Goal: Information Seeking & Learning: Find specific fact

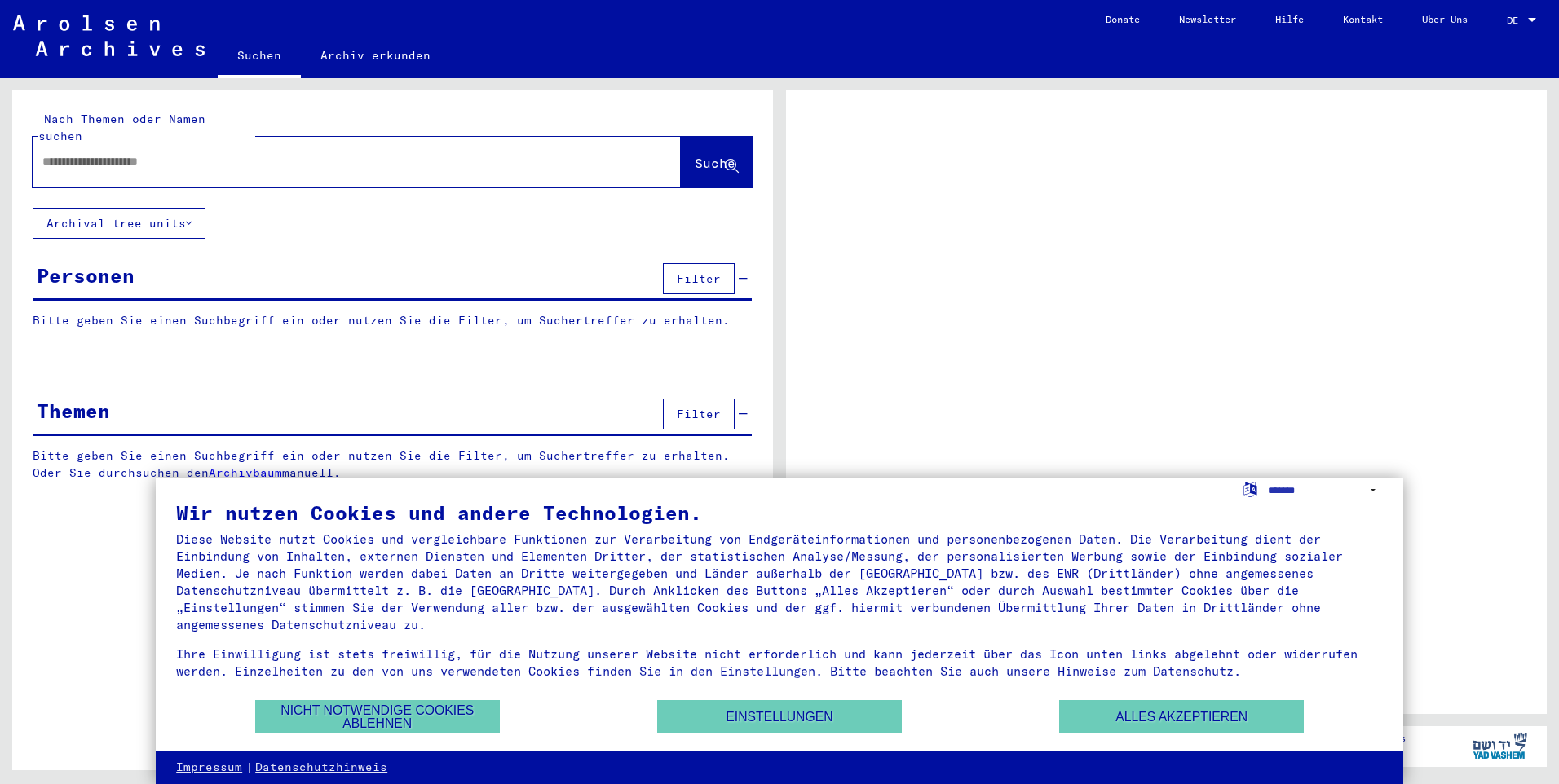
click at [185, 153] on input "text" at bounding box center [342, 161] width 599 height 17
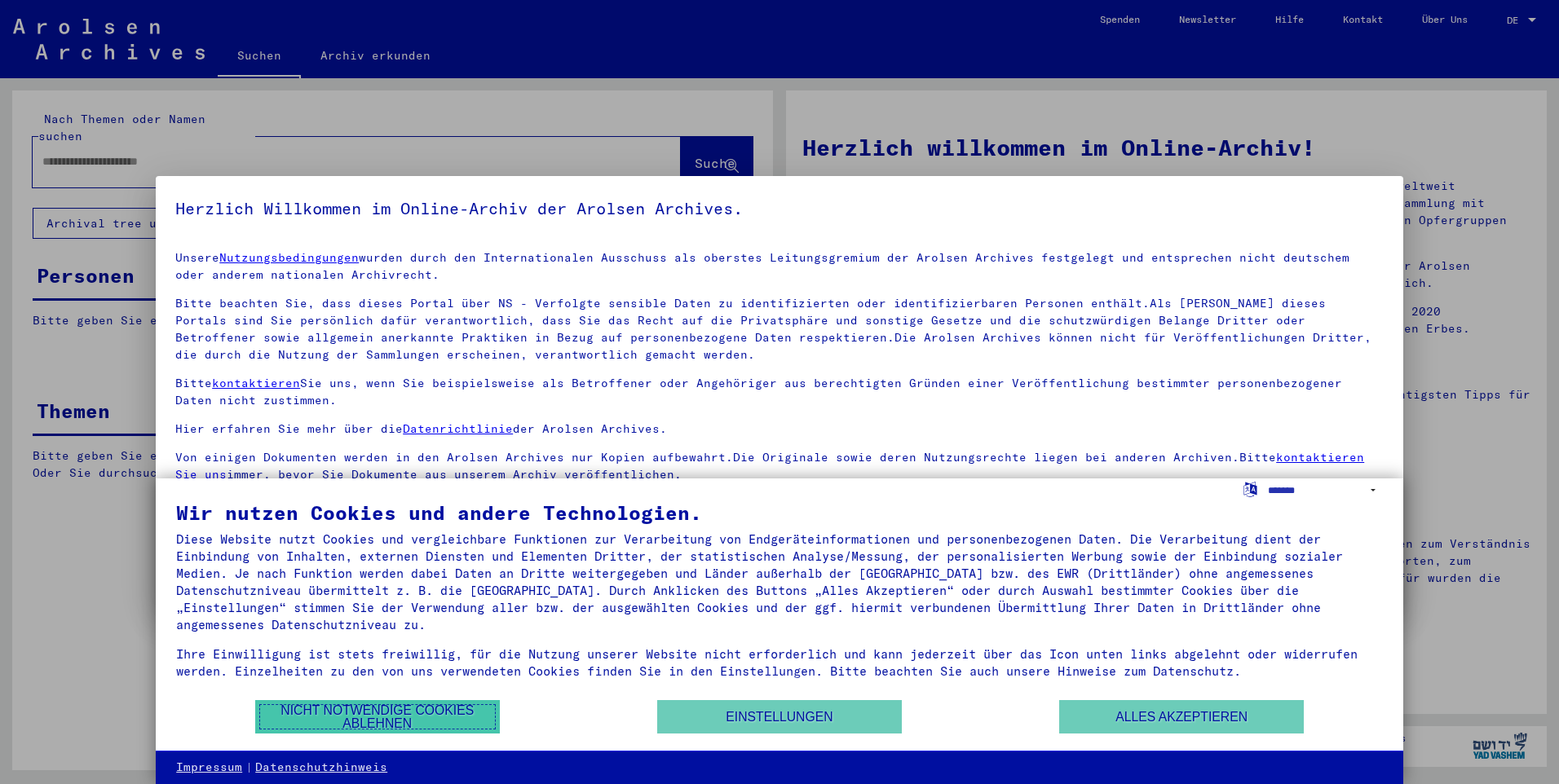
click at [356, 716] on button "Nicht notwendige Cookies ablehnen" at bounding box center [377, 716] width 245 height 34
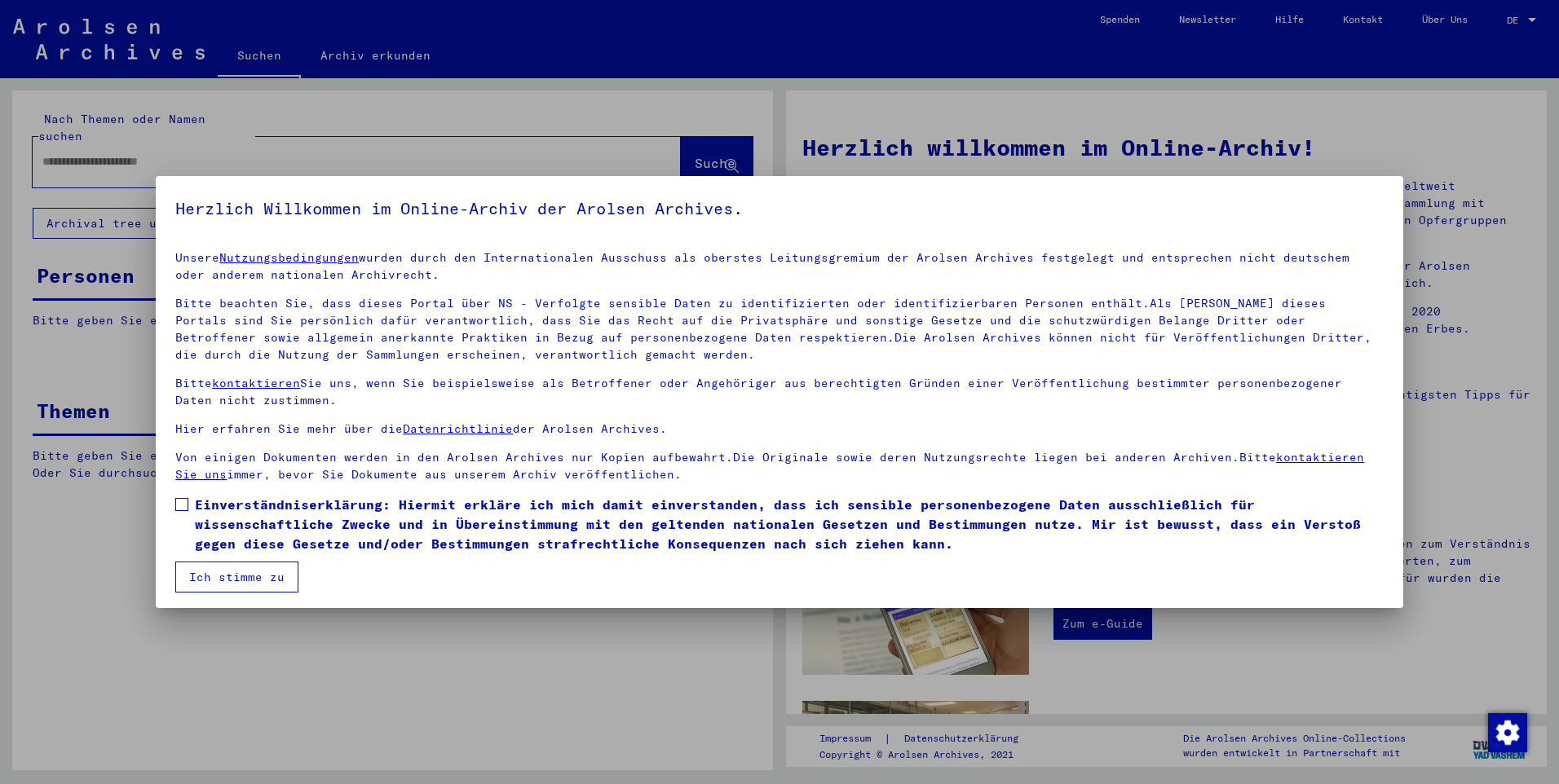
click at [241, 578] on button "Ich stimme zu" at bounding box center [237, 576] width 123 height 31
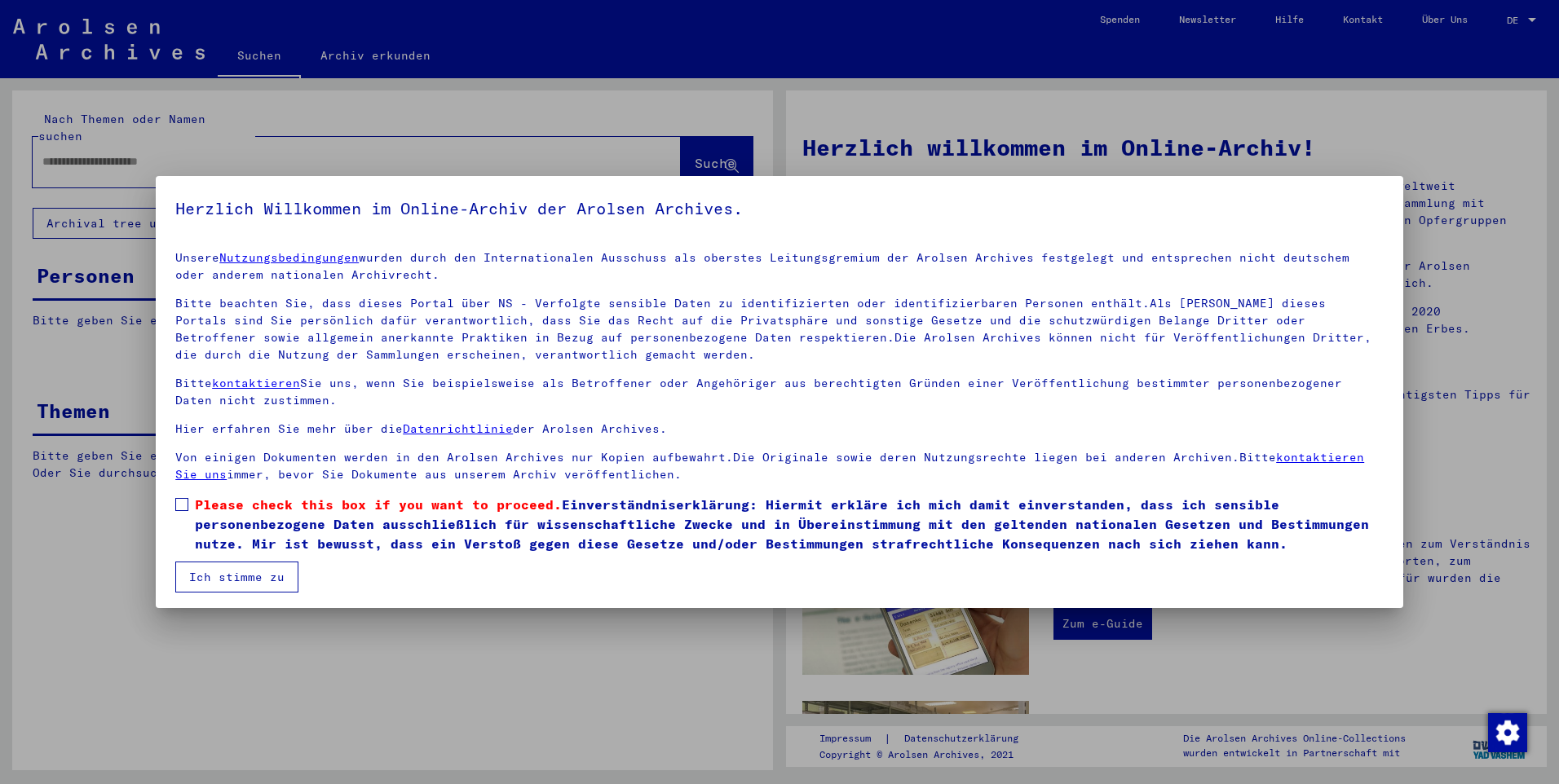
scroll to position [5, 0]
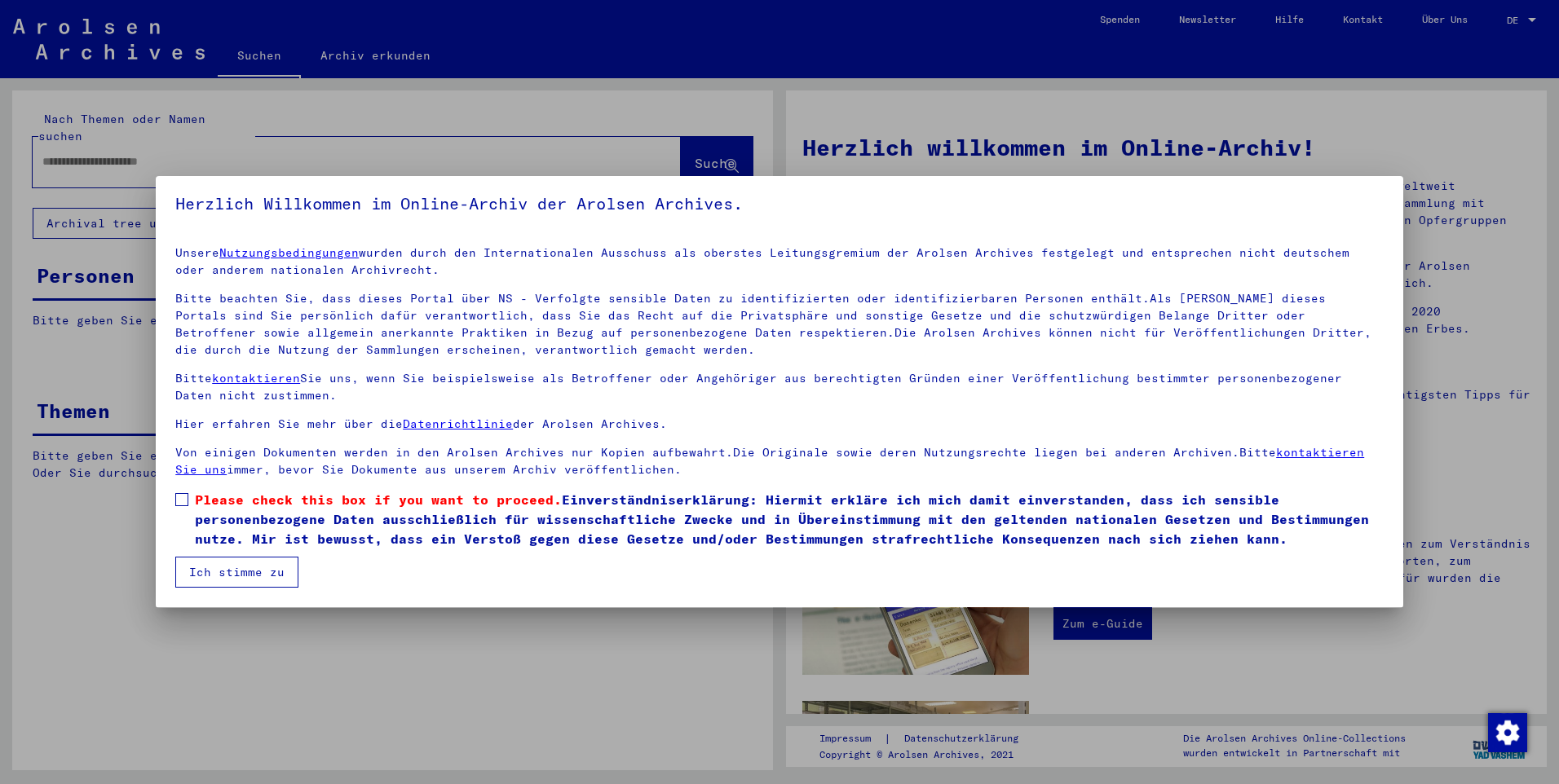
click at [178, 500] on span at bounding box center [181, 498] width 13 height 13
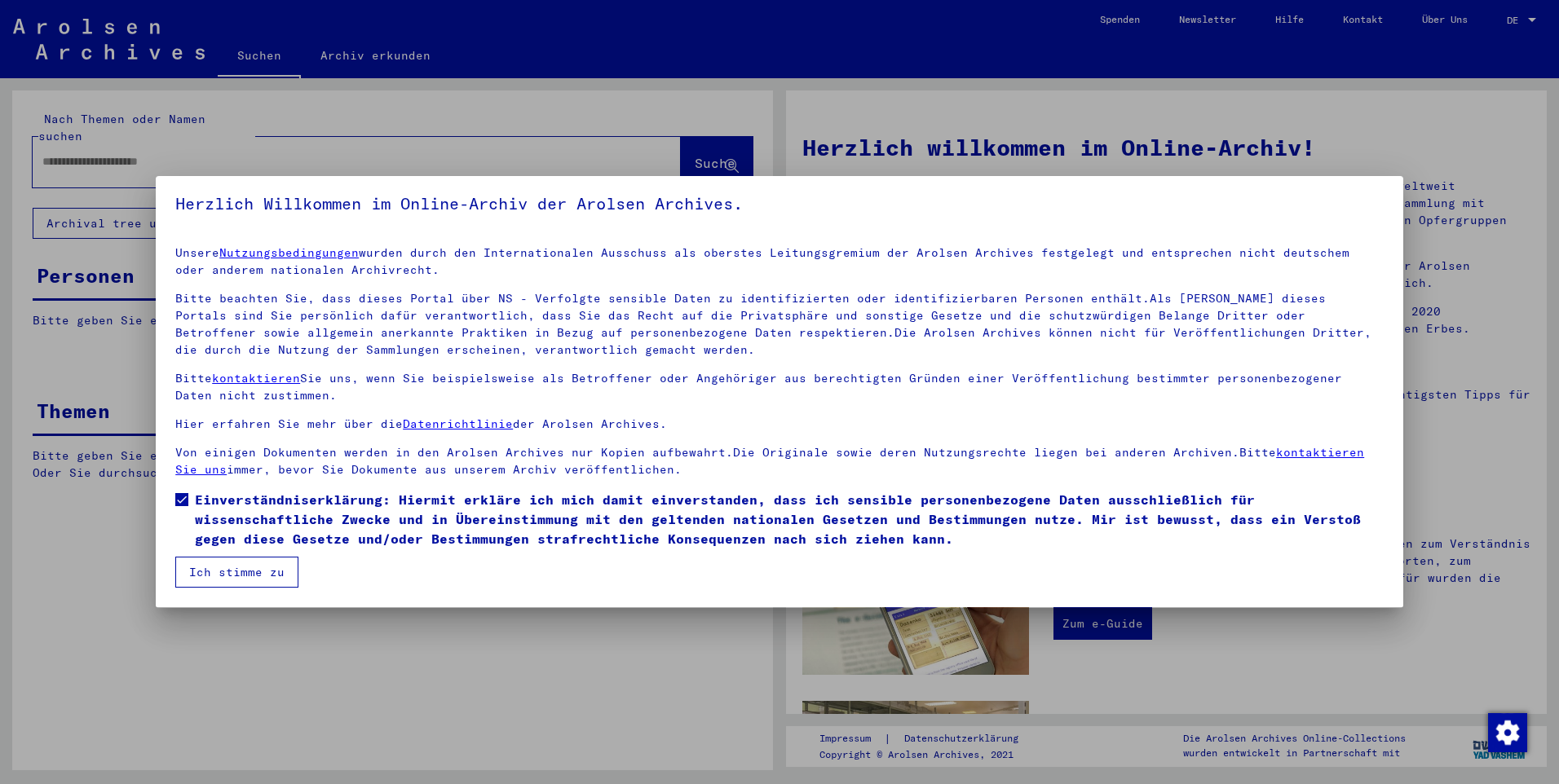
click at [245, 573] on button "Ich stimme zu" at bounding box center [237, 571] width 123 height 31
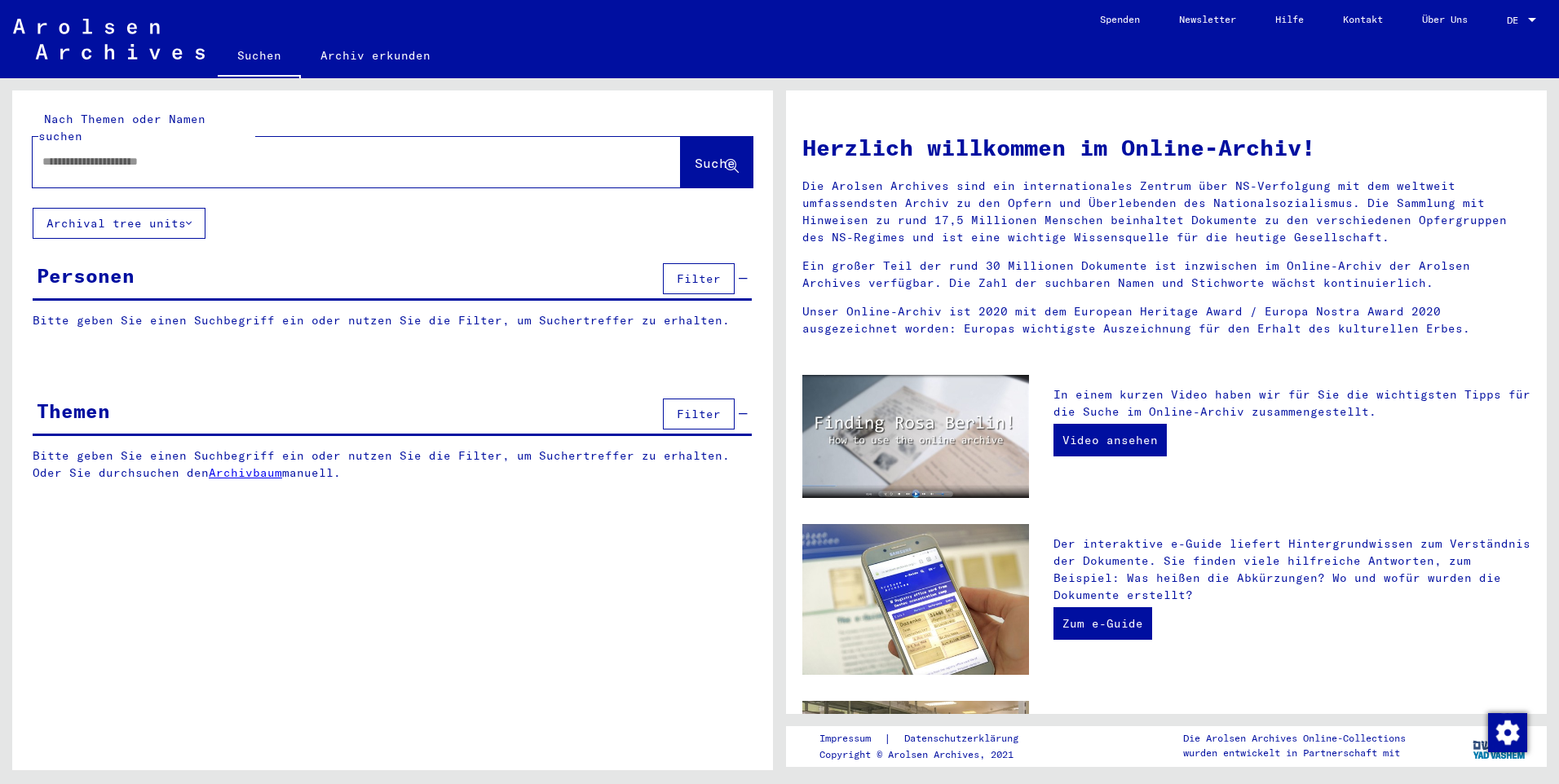
click at [113, 153] on input "text" at bounding box center [337, 161] width 589 height 17
click at [191, 218] on icon at bounding box center [189, 223] width 6 height 11
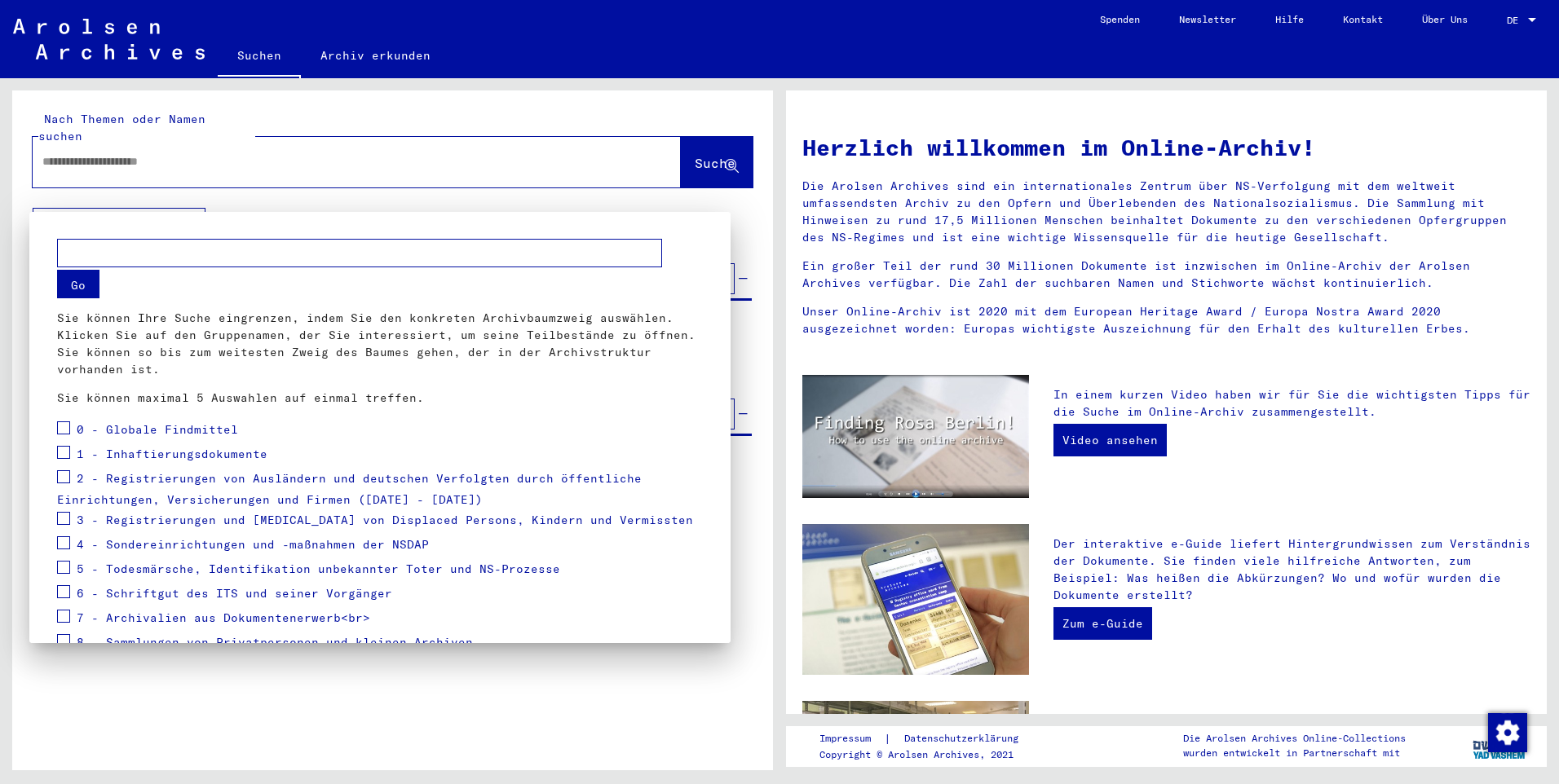
click at [280, 127] on div at bounding box center [780, 392] width 1559 height 784
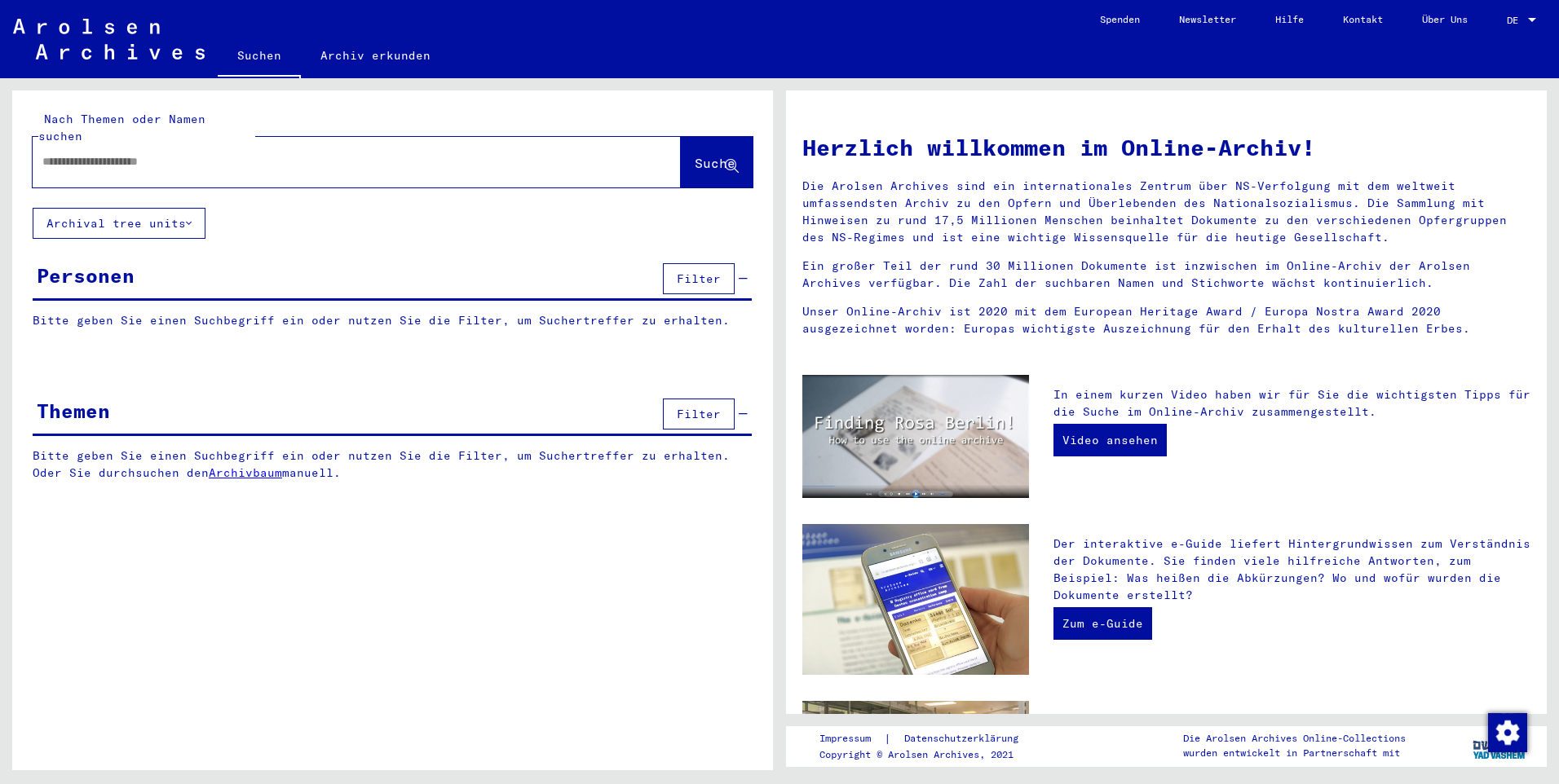
click at [143, 153] on input "text" at bounding box center [337, 161] width 589 height 17
click at [700, 155] on span "Suche" at bounding box center [715, 163] width 41 height 16
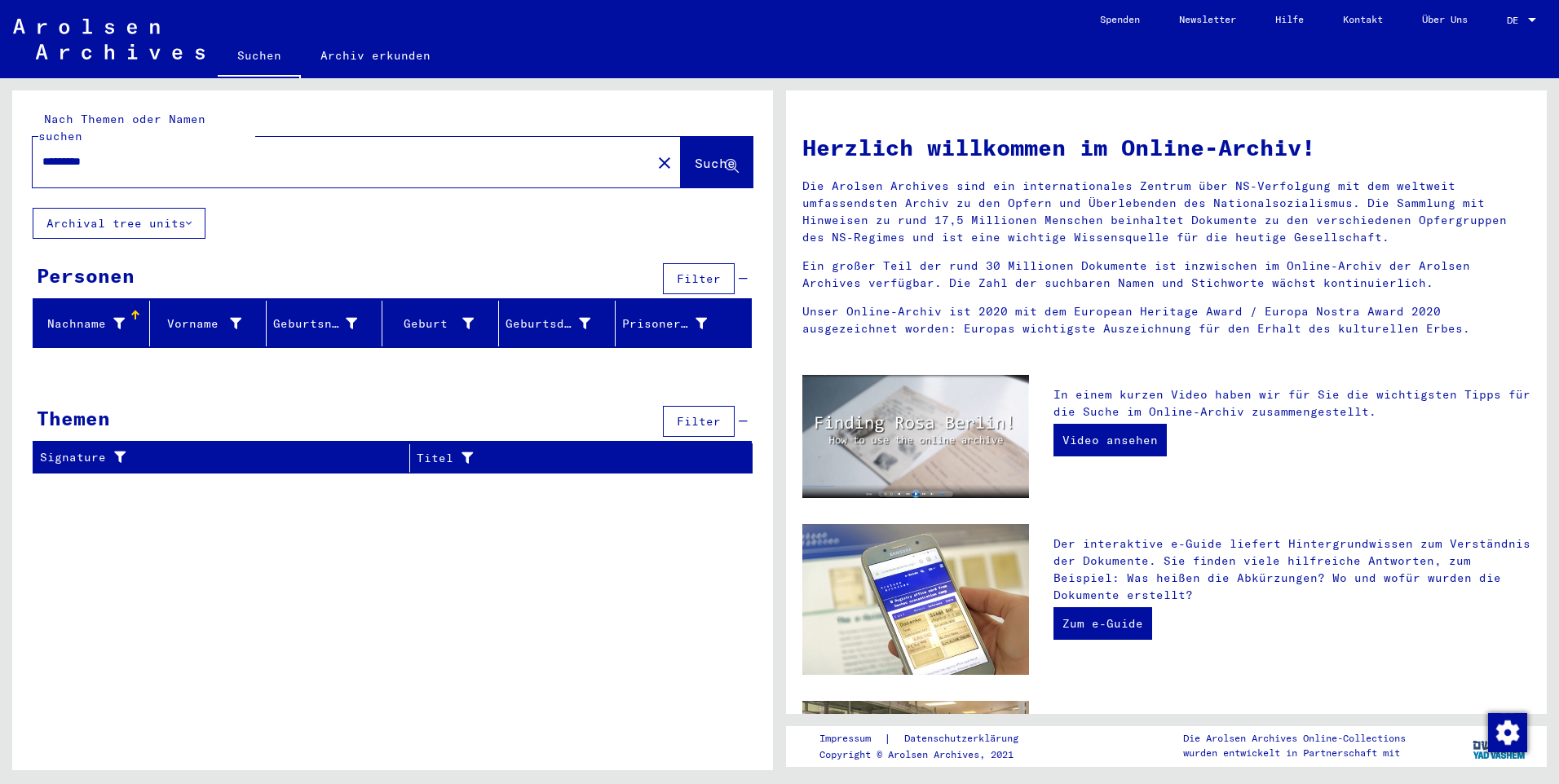
click at [187, 218] on icon at bounding box center [189, 223] width 6 height 11
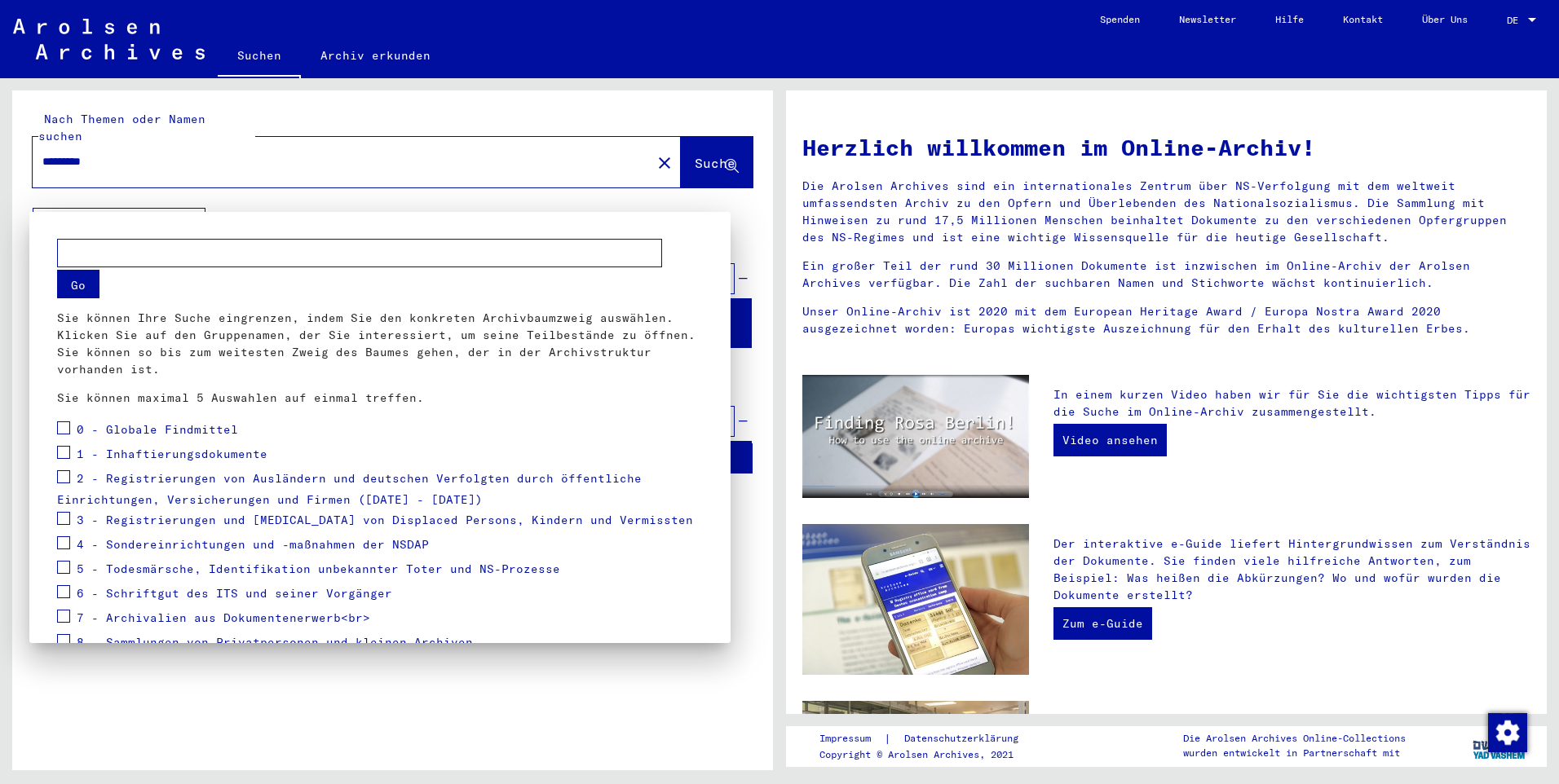
click at [282, 182] on div at bounding box center [780, 392] width 1559 height 784
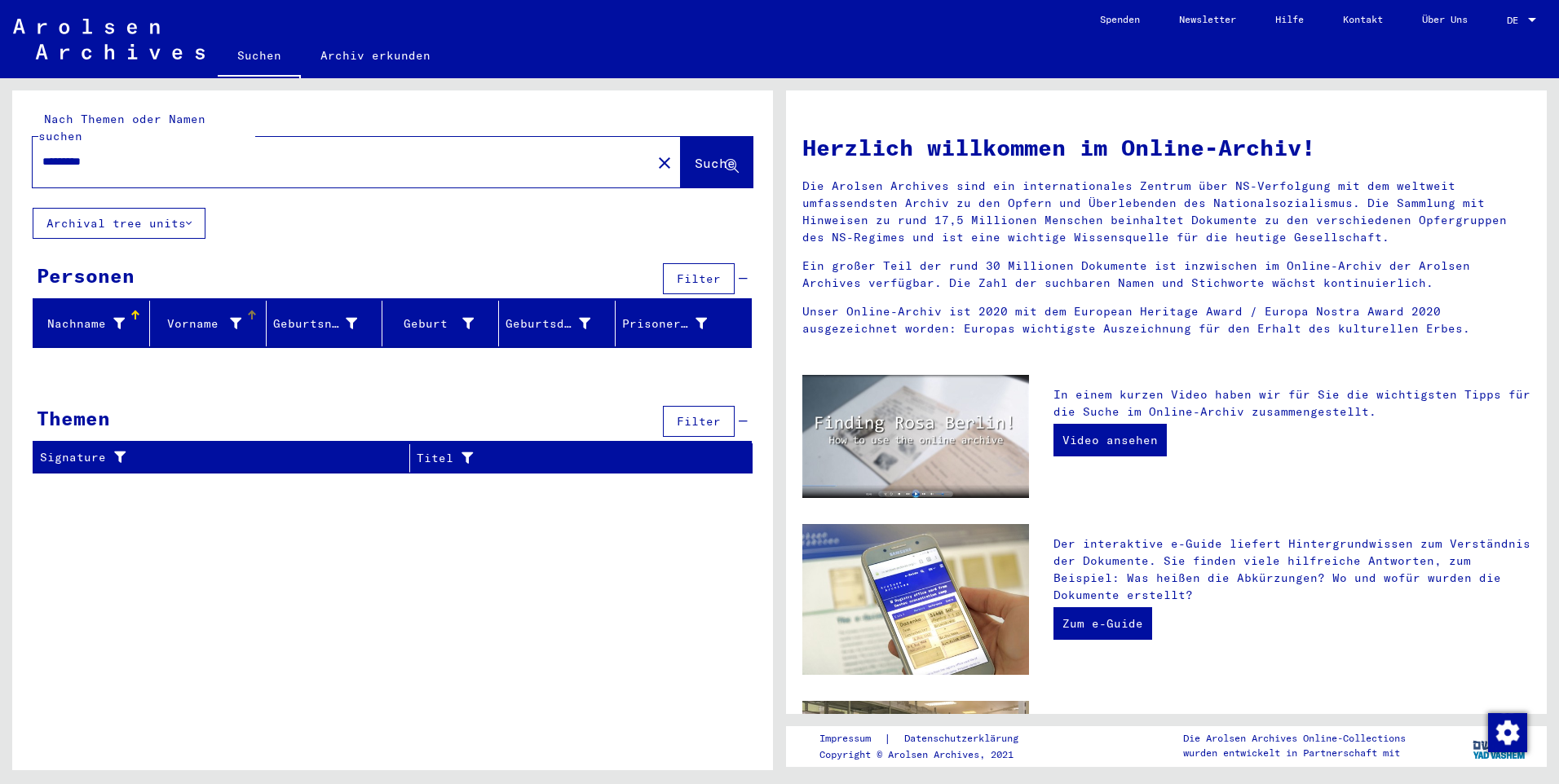
click at [226, 315] on div "Vorname" at bounding box center [198, 323] width 85 height 17
click at [158, 153] on input "*********" at bounding box center [337, 161] width 589 height 17
click at [695, 155] on span "Suche" at bounding box center [715, 163] width 41 height 16
click at [196, 208] on button "Archival tree units" at bounding box center [119, 223] width 173 height 31
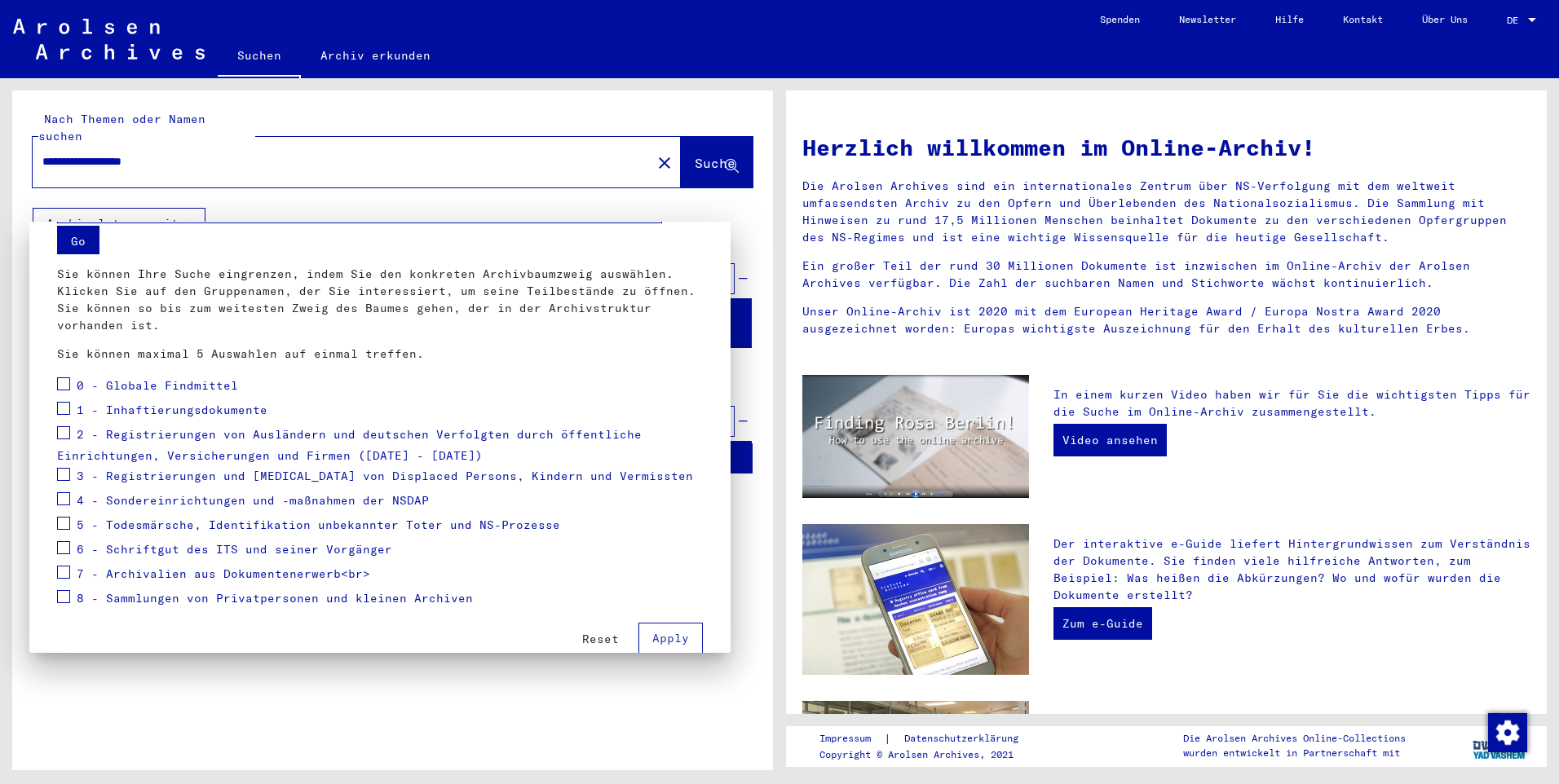
scroll to position [83, 0]
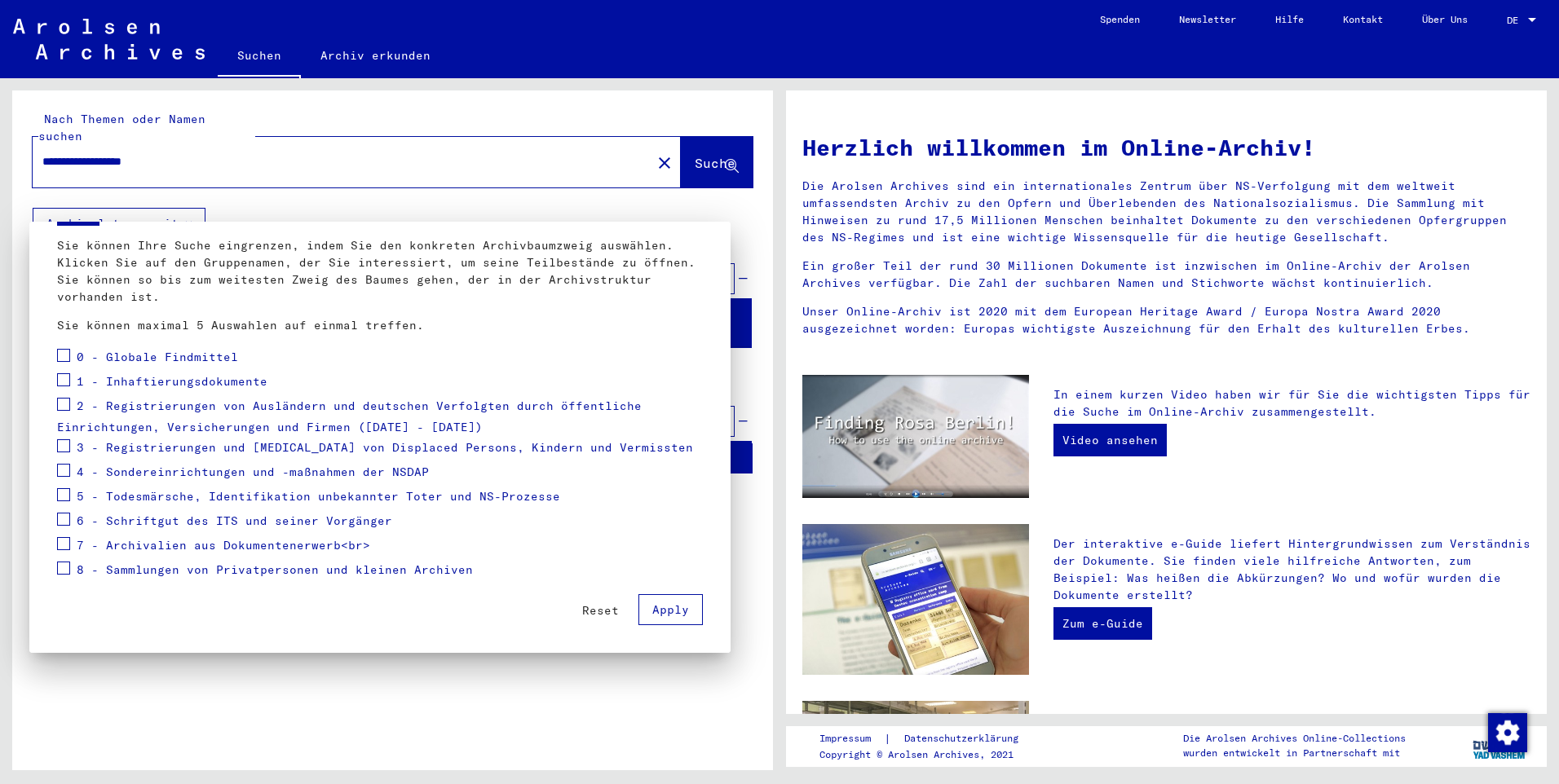
click at [450, 174] on div at bounding box center [780, 392] width 1559 height 784
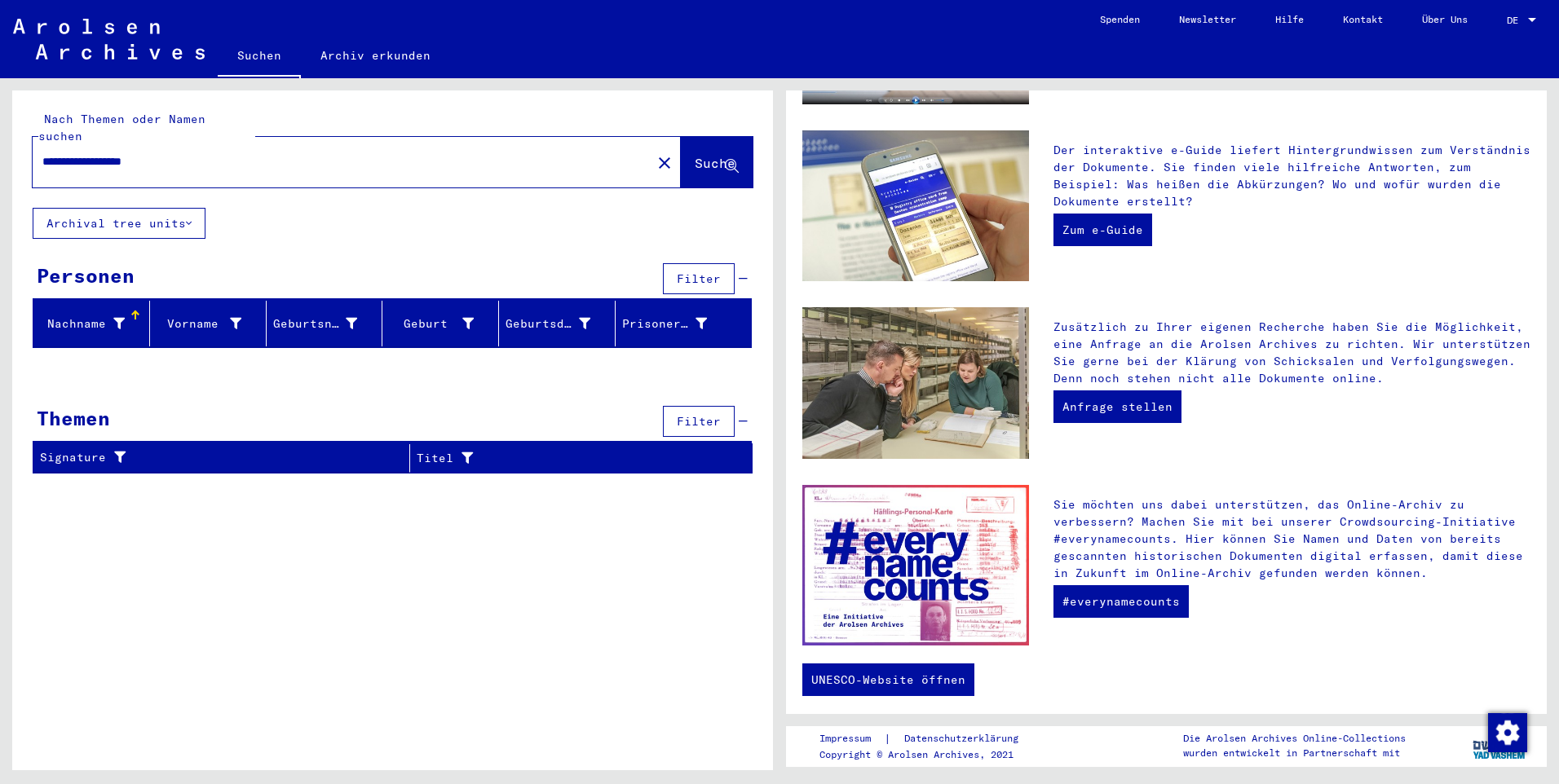
scroll to position [400, 0]
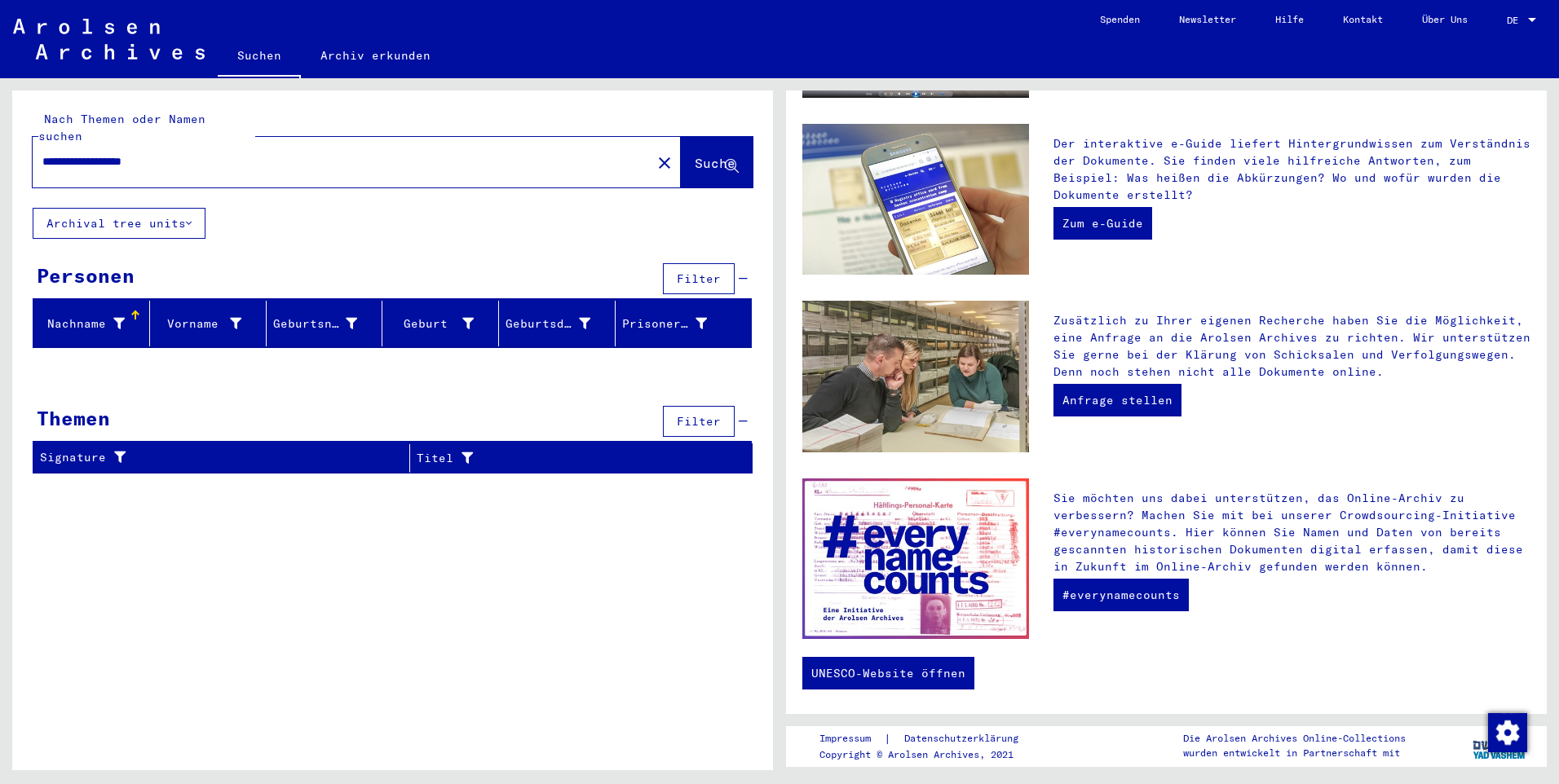
type input "*********"
